Goal: Task Accomplishment & Management: Manage account settings

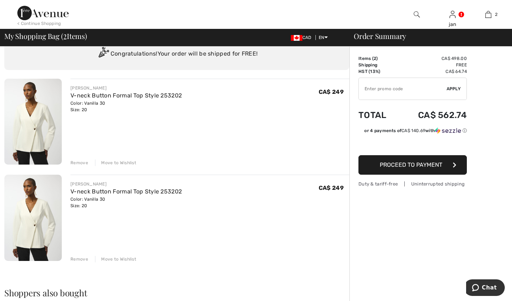
scroll to position [1, 0]
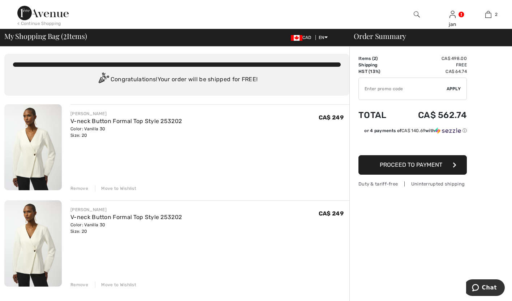
click at [78, 187] on div "Remove" at bounding box center [79, 188] width 18 height 6
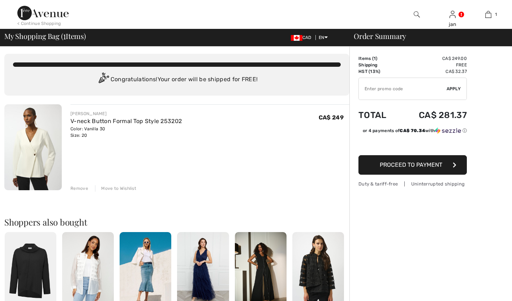
scroll to position [0, 0]
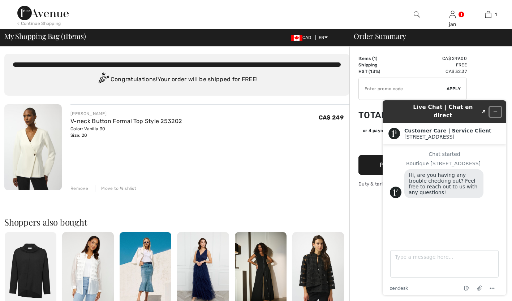
click at [495, 109] on icon "Minimize widget" at bounding box center [495, 111] width 5 height 5
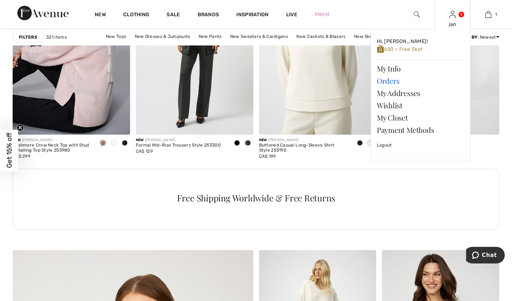
click at [395, 78] on link "Orders" at bounding box center [420, 81] width 87 height 12
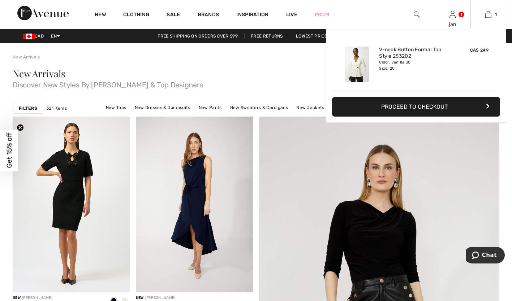
click at [353, 64] on img at bounding box center [357, 65] width 24 height 36
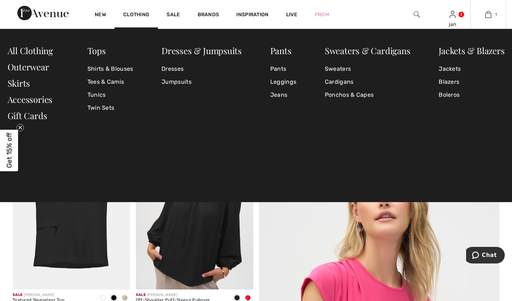
click at [485, 17] on img at bounding box center [488, 14] width 6 height 9
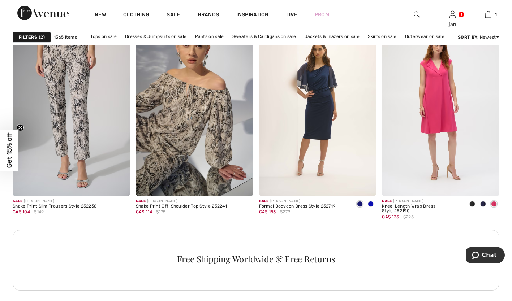
scroll to position [737, 0]
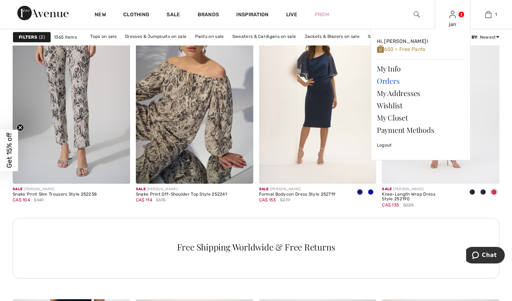
click at [390, 81] on link "Orders" at bounding box center [420, 81] width 87 height 12
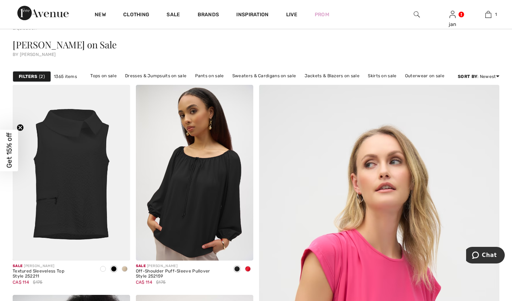
scroll to position [43, 0]
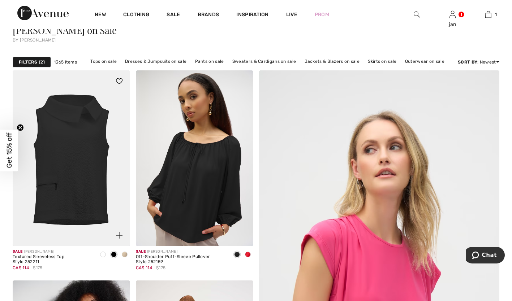
click at [113, 253] on span at bounding box center [114, 255] width 6 height 6
click at [123, 252] on span at bounding box center [125, 255] width 6 height 6
